Goal: Task Accomplishment & Management: Manage account settings

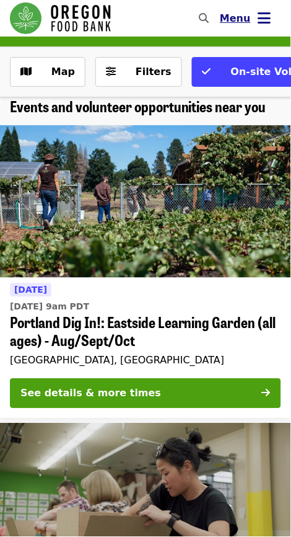
click at [268, 12] on icon "bars icon" at bounding box center [265, 18] width 13 height 18
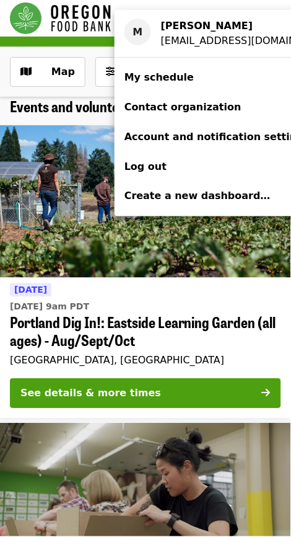
click at [160, 75] on span "My schedule" at bounding box center [159, 77] width 69 height 12
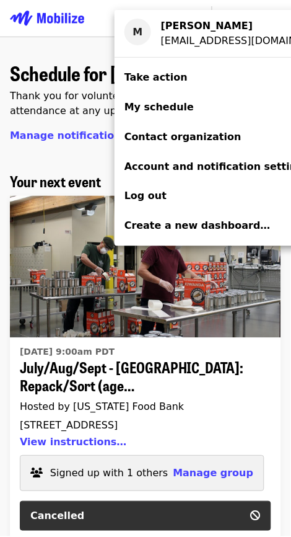
click at [257, 432] on div "Account menu" at bounding box center [145, 268] width 291 height 537
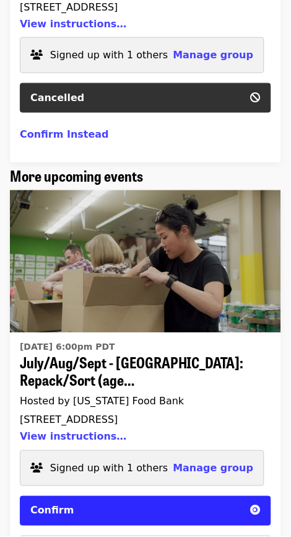
scroll to position [423, 0]
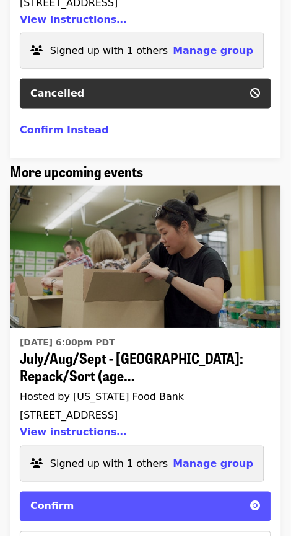
click at [40, 510] on span "Confirm" at bounding box center [52, 507] width 44 height 12
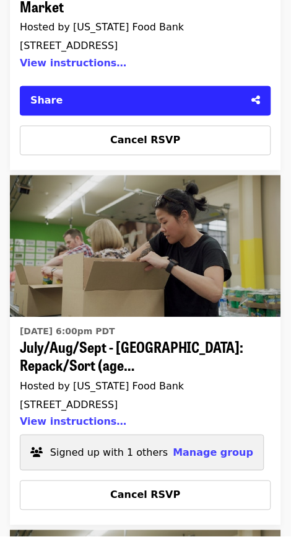
scroll to position [1191, 0]
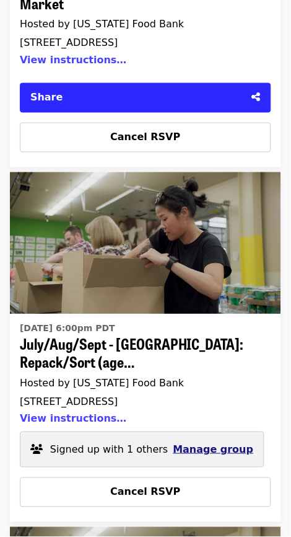
click at [195, 449] on span "Manage group" at bounding box center [214, 450] width 81 height 12
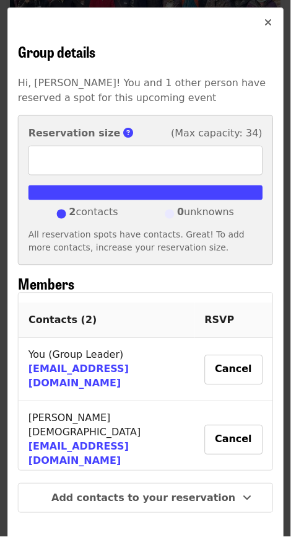
scroll to position [1056, 0]
click at [267, 21] on icon "times icon" at bounding box center [268, 23] width 7 height 12
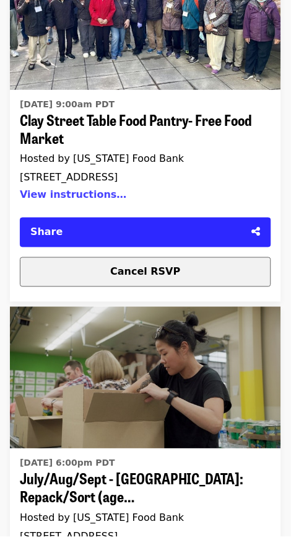
click at [120, 273] on span "Cancel RSVP" at bounding box center [145, 272] width 70 height 12
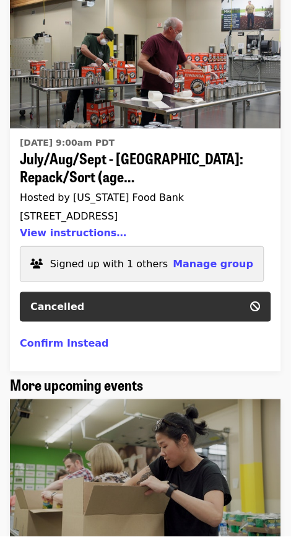
scroll to position [203, 0]
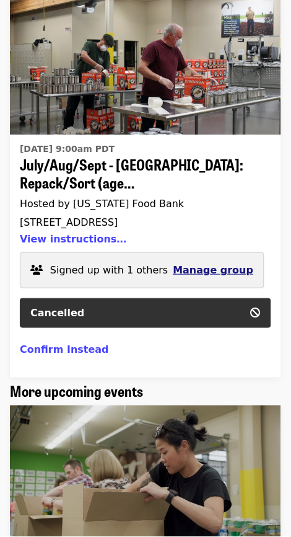
click at [177, 268] on span "Manage group" at bounding box center [214, 270] width 81 height 12
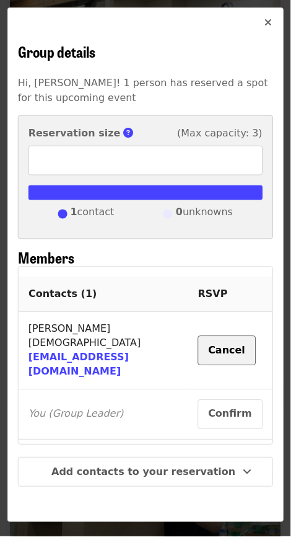
click at [215, 336] on button "Cancel" at bounding box center [227, 351] width 58 height 30
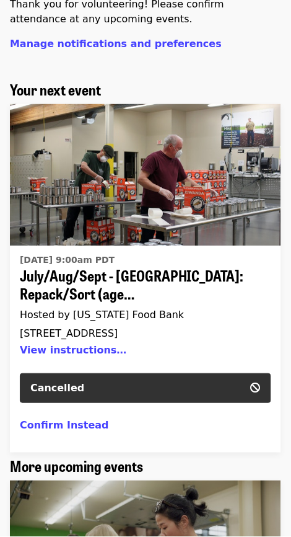
scroll to position [92, 0]
click at [57, 429] on button "Confirm Instead" at bounding box center [64, 425] width 89 height 15
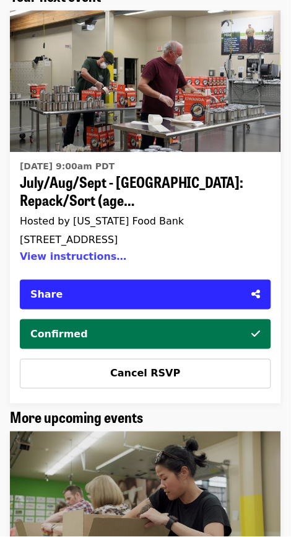
scroll to position [184, 0]
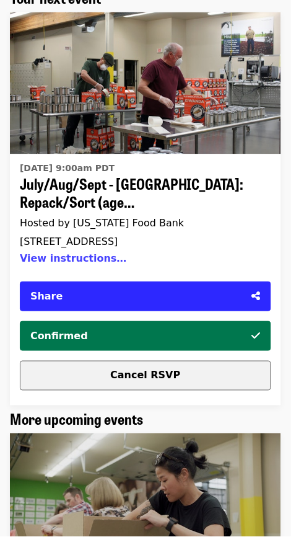
click at [81, 383] on button "Cancel RSVP" at bounding box center [146, 376] width 252 height 30
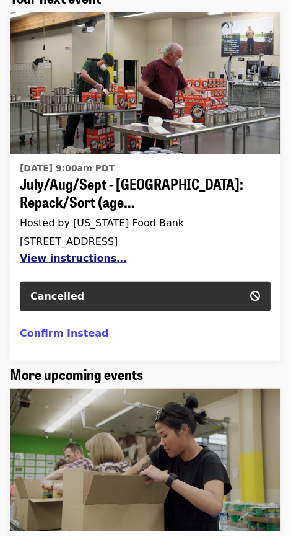
click at [46, 259] on button "View instructions…" at bounding box center [146, 258] width 252 height 12
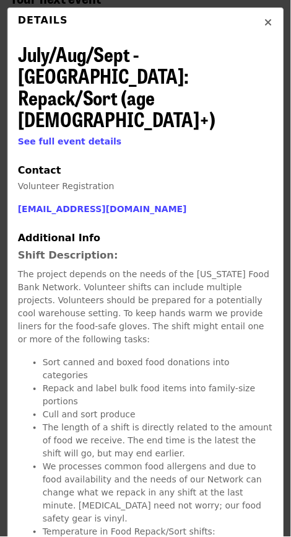
click at [264, 23] on button "Close" at bounding box center [269, 23] width 30 height 30
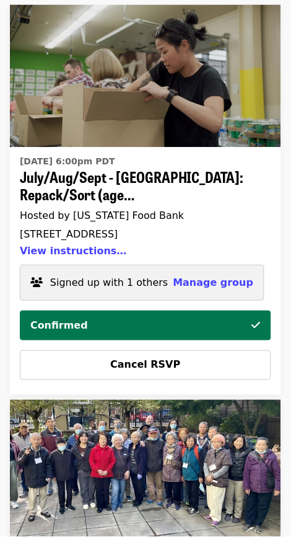
scroll to position [570, 0]
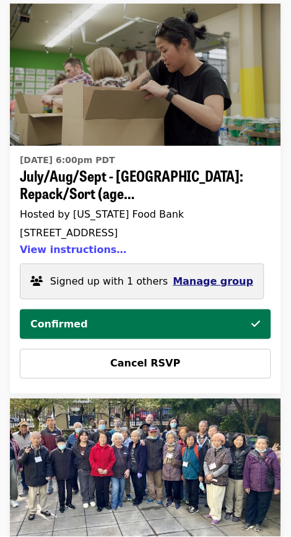
click at [190, 286] on span "Manage group" at bounding box center [214, 281] width 81 height 12
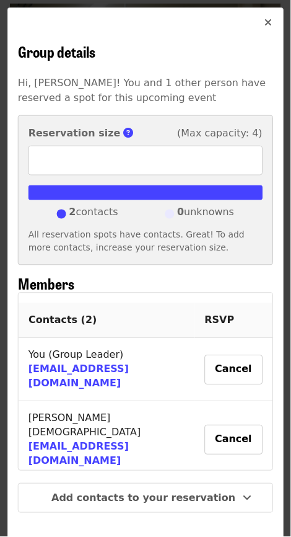
click at [262, 25] on button "Close" at bounding box center [269, 23] width 30 height 30
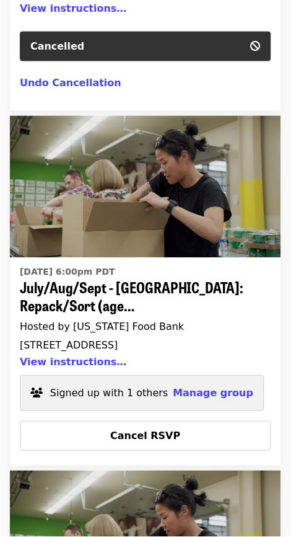
scroll to position [1208, 0]
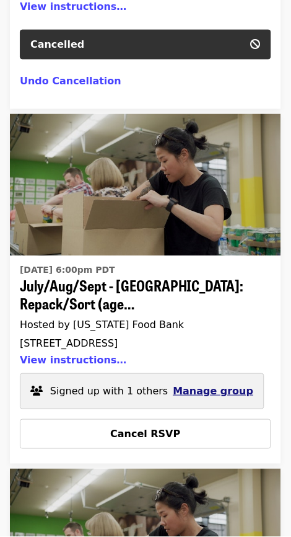
click at [185, 391] on span "Manage group" at bounding box center [214, 392] width 81 height 12
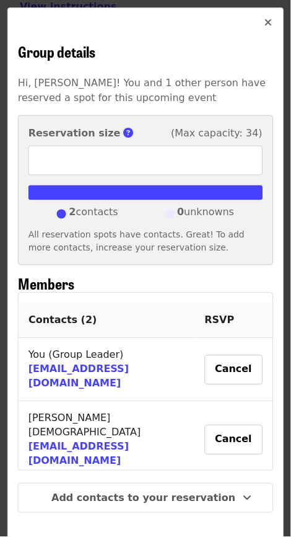
click at [268, 15] on span "Close" at bounding box center [268, 22] width 7 height 15
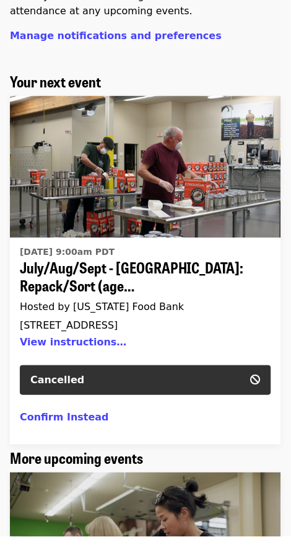
scroll to position [0, 0]
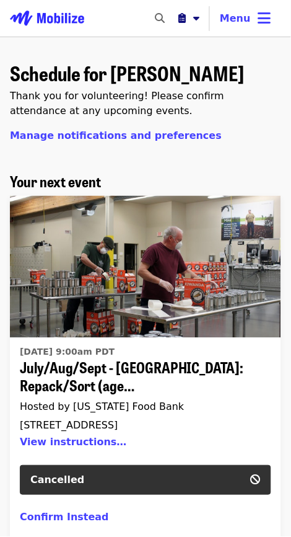
click at [200, 18] on icon "caret-down icon" at bounding box center [196, 18] width 6 height 12
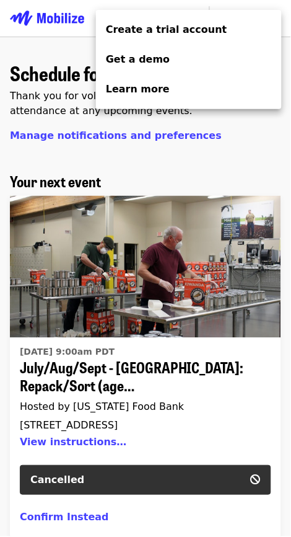
click at [252, 150] on div "Organizer Menu" at bounding box center [145, 268] width 291 height 537
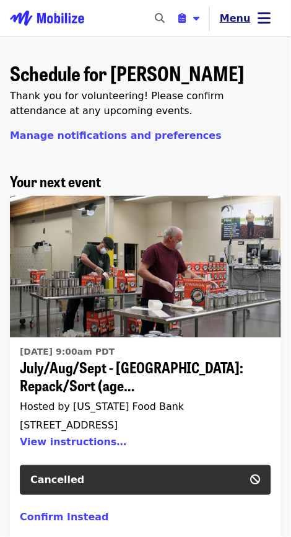
click at [268, 14] on icon "bars icon" at bounding box center [265, 18] width 13 height 18
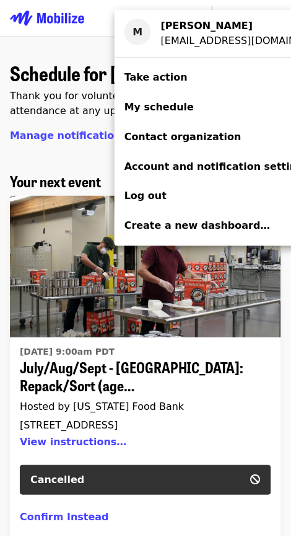
click at [162, 68] on link "Take action" at bounding box center [230, 78] width 230 height 30
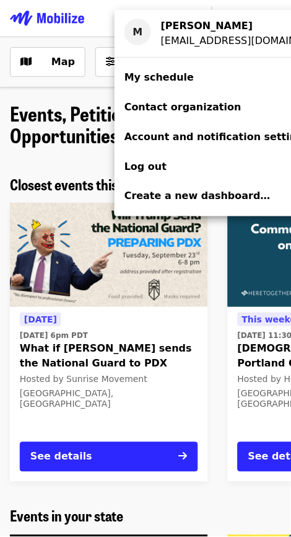
click at [173, 71] on span "My schedule" at bounding box center [159, 77] width 69 height 12
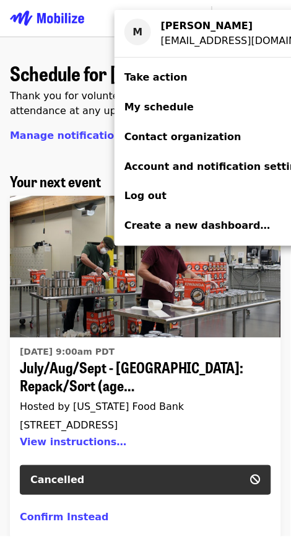
click at [17, 45] on div "Account menu" at bounding box center [145, 268] width 291 height 537
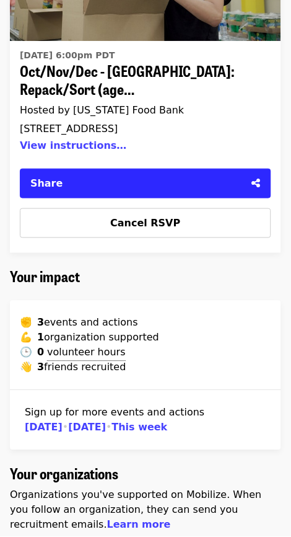
scroll to position [1806, 0]
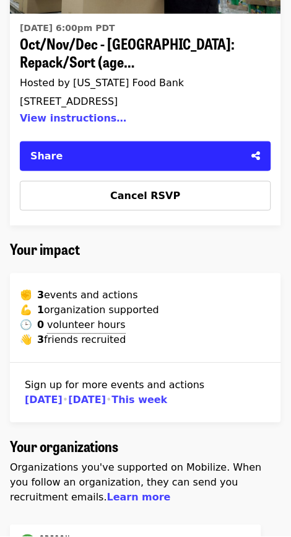
click at [35, 405] on span "[DATE]" at bounding box center [44, 400] width 38 height 12
